Goal: Information Seeking & Learning: Learn about a topic

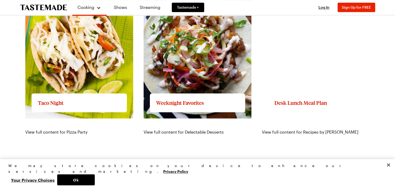
scroll to position [730, 0]
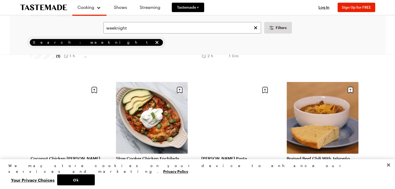
scroll to position [496, 0]
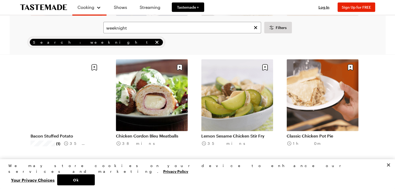
scroll to position [1174, 0]
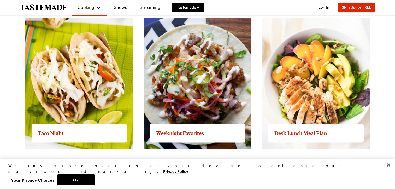
scroll to position [652, 0]
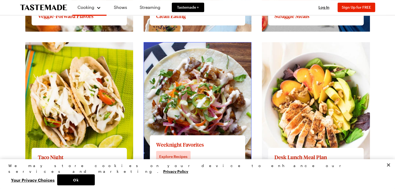
click at [216, 47] on link "View full content for Weeknight Favorites" at bounding box center [183, 45] width 81 height 5
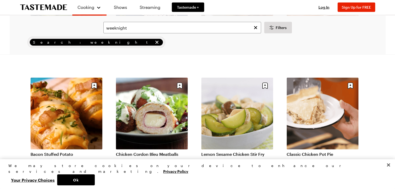
scroll to position [1174, 0]
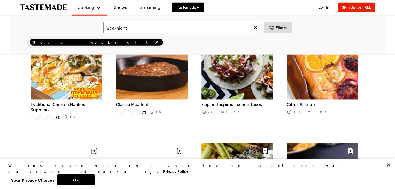
scroll to position [1435, 0]
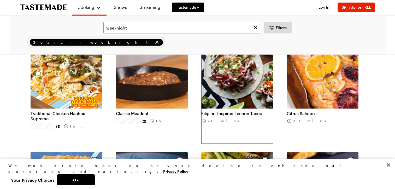
click at [256, 111] on link "Filipino-Inspired Lechon Tacos" at bounding box center [237, 113] width 72 height 5
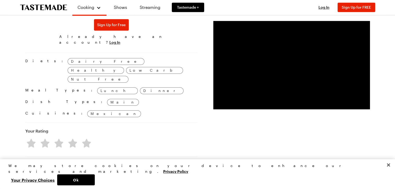
scroll to position [443, 0]
